Goal: Find specific page/section: Find specific page/section

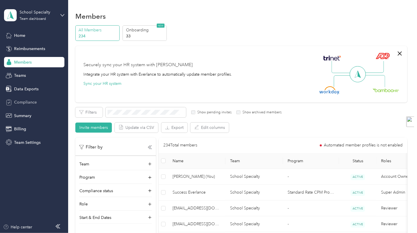
click at [29, 99] on span "Compliance" at bounding box center [25, 102] width 23 height 6
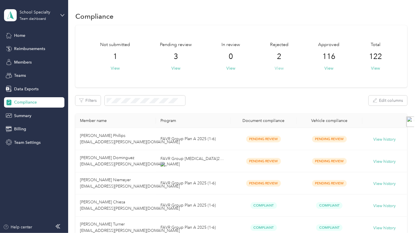
click at [277, 68] on button "View" at bounding box center [278, 68] width 9 height 6
